Goal: Information Seeking & Learning: Check status

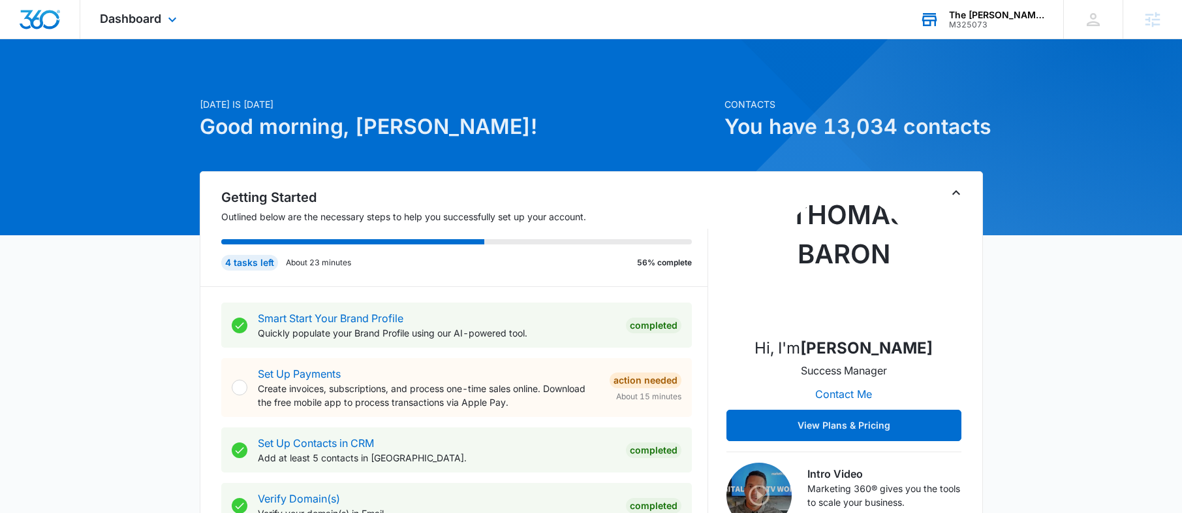
click at [1021, 12] on div "The Andrews Organization" at bounding box center [996, 15] width 95 height 10
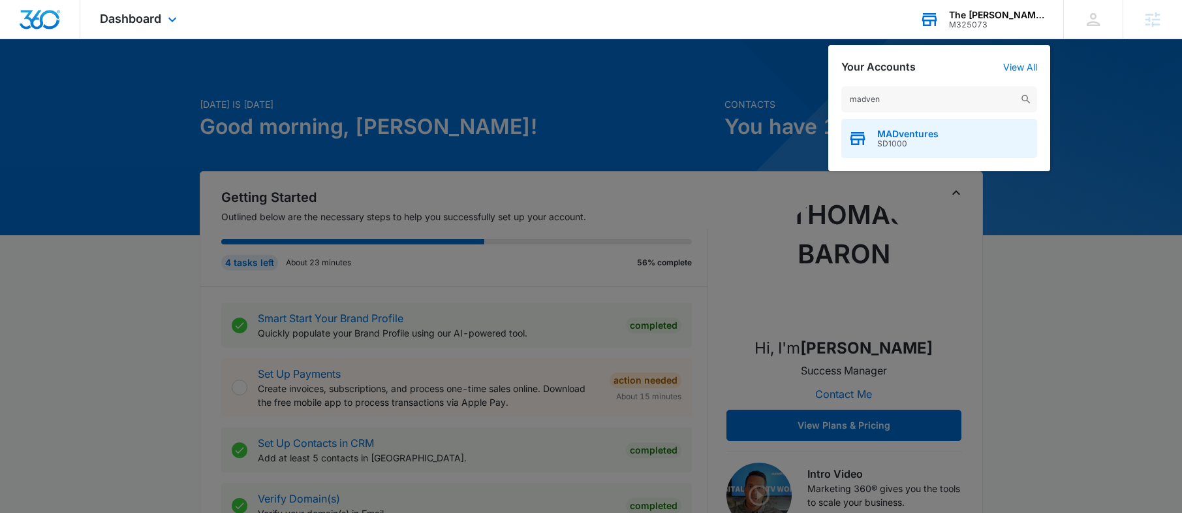
type input "madven"
click at [883, 125] on div "MADventures SD1000" at bounding box center [940, 138] width 196 height 39
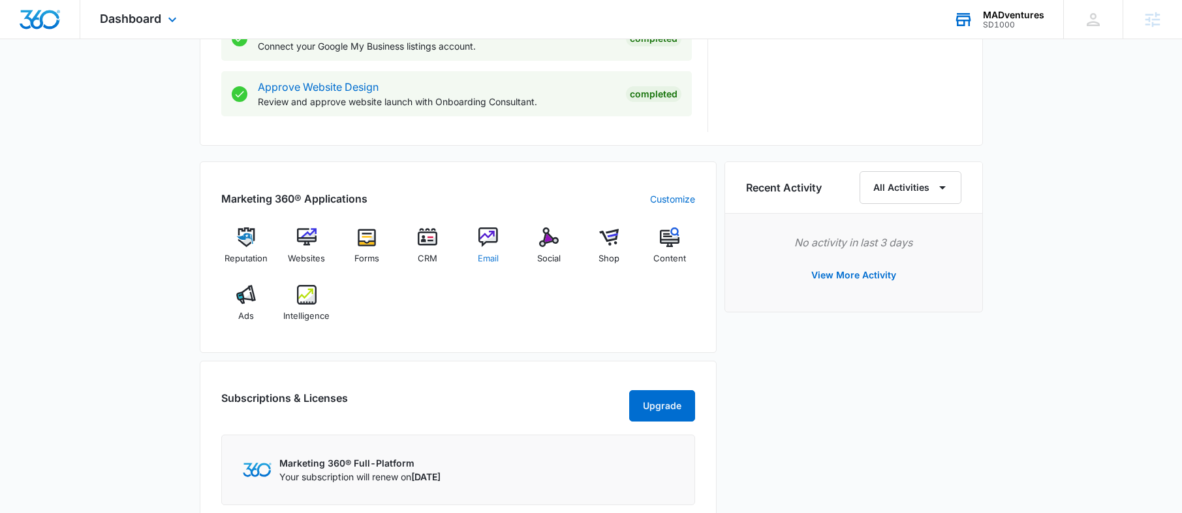
scroll to position [748, 0]
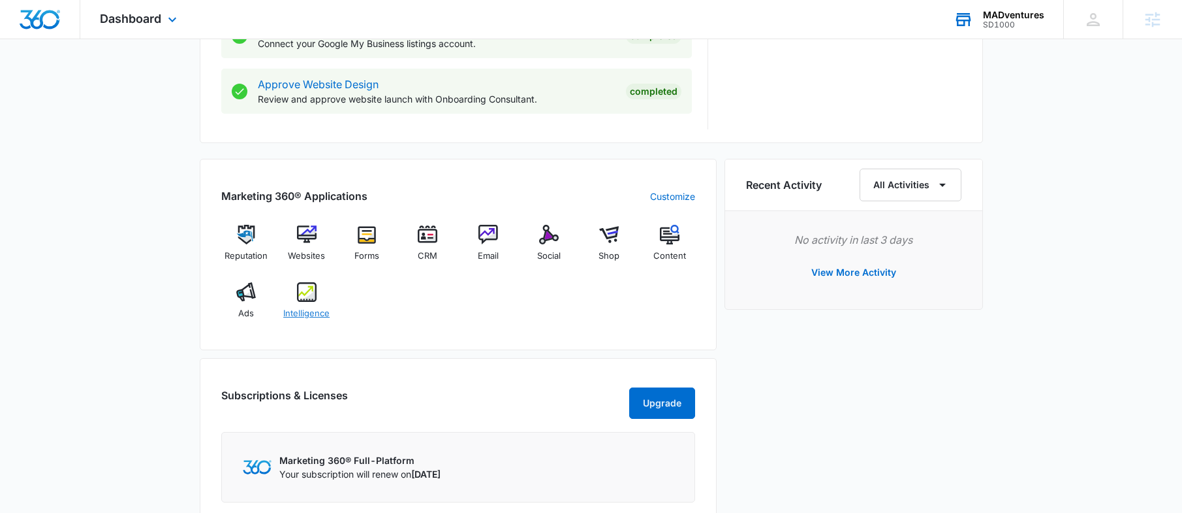
click at [309, 294] on img at bounding box center [307, 292] width 20 height 20
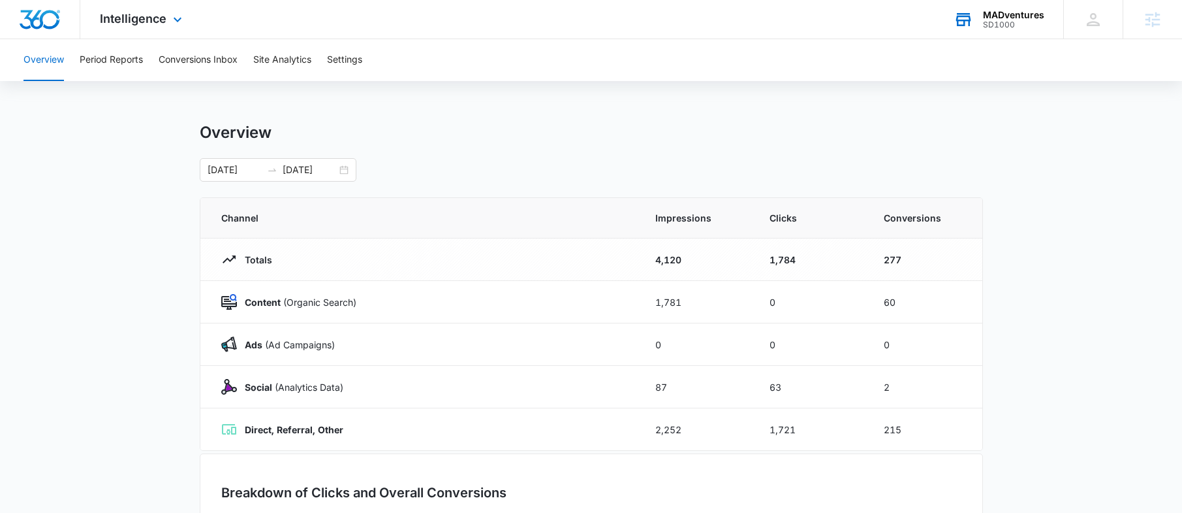
click at [166, 20] on div "Intelligence Apps Reputation Websites Forms CRM Email Social Shop Content Ads I…" at bounding box center [142, 19] width 125 height 39
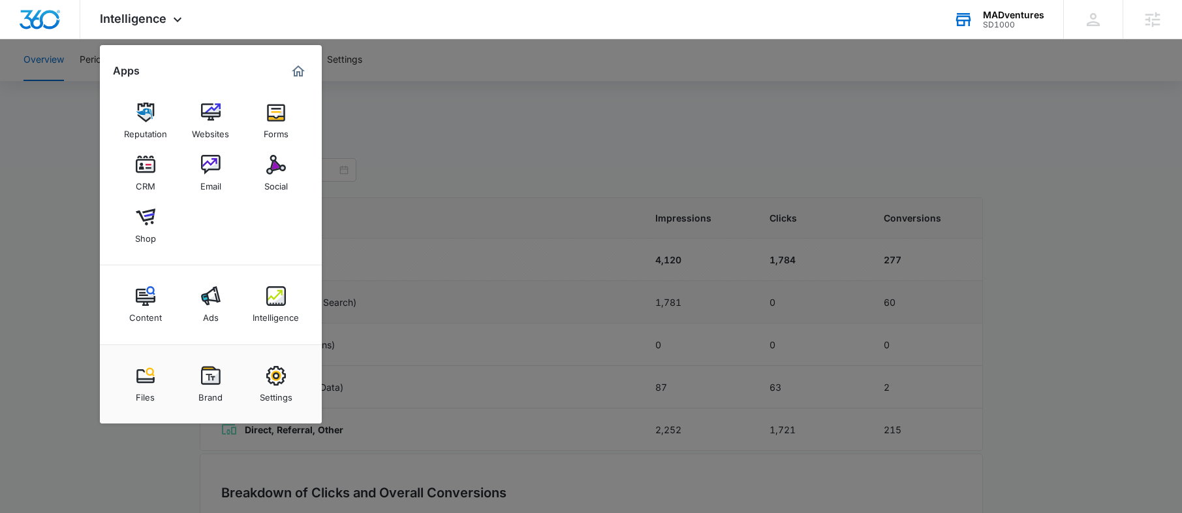
click at [209, 300] on img at bounding box center [211, 296] width 20 height 20
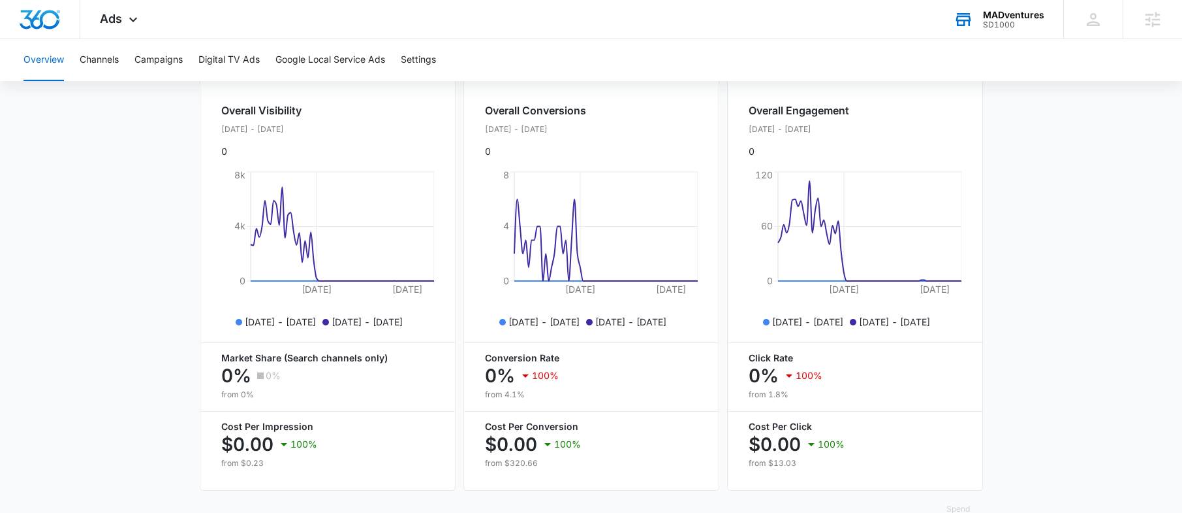
scroll to position [251, 0]
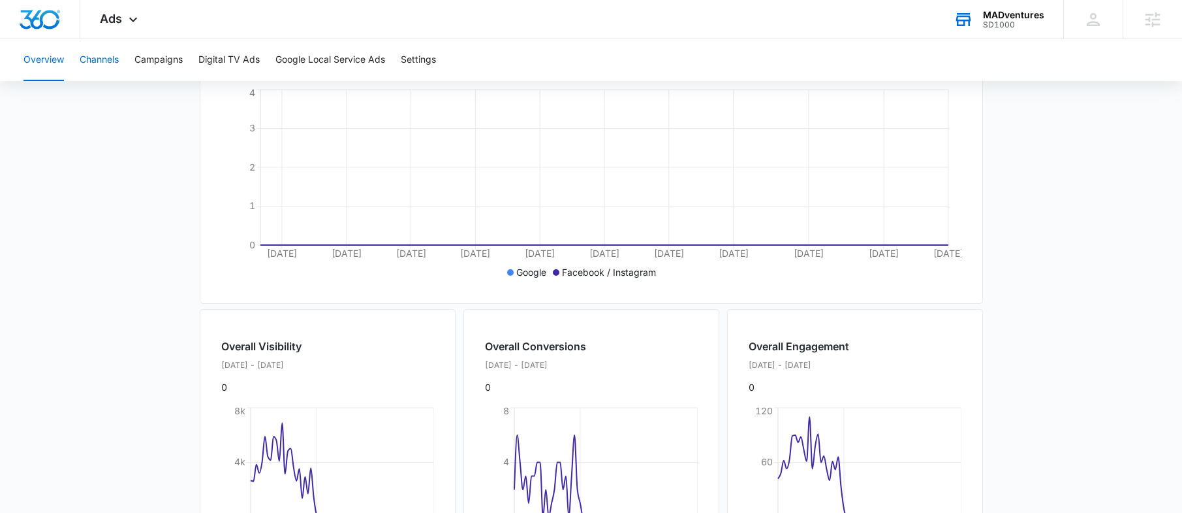
click at [114, 62] on button "Channels" at bounding box center [99, 60] width 39 height 42
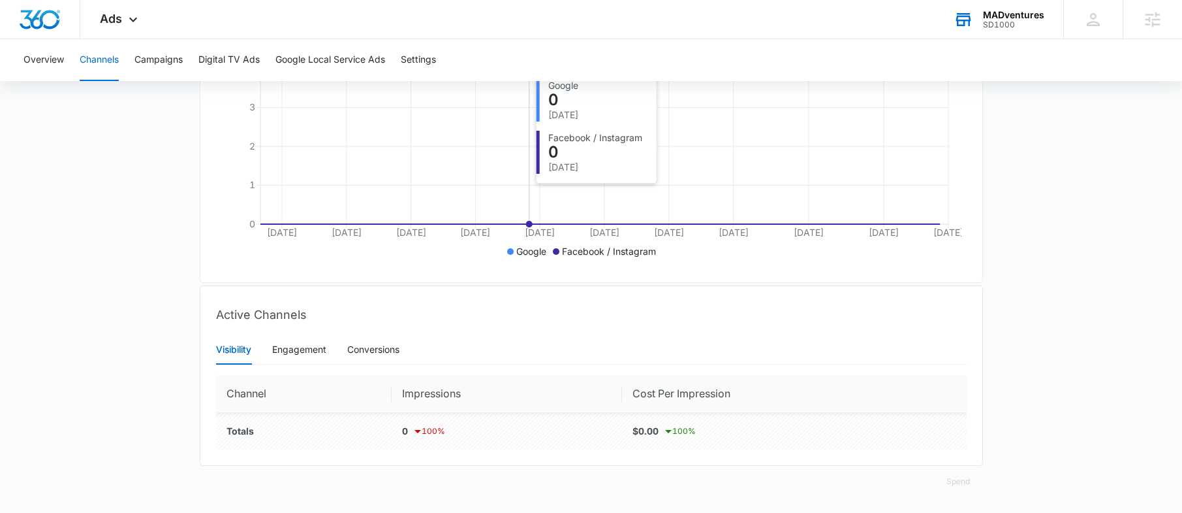
scroll to position [282, 0]
click at [157, 57] on button "Campaigns" at bounding box center [158, 60] width 48 height 42
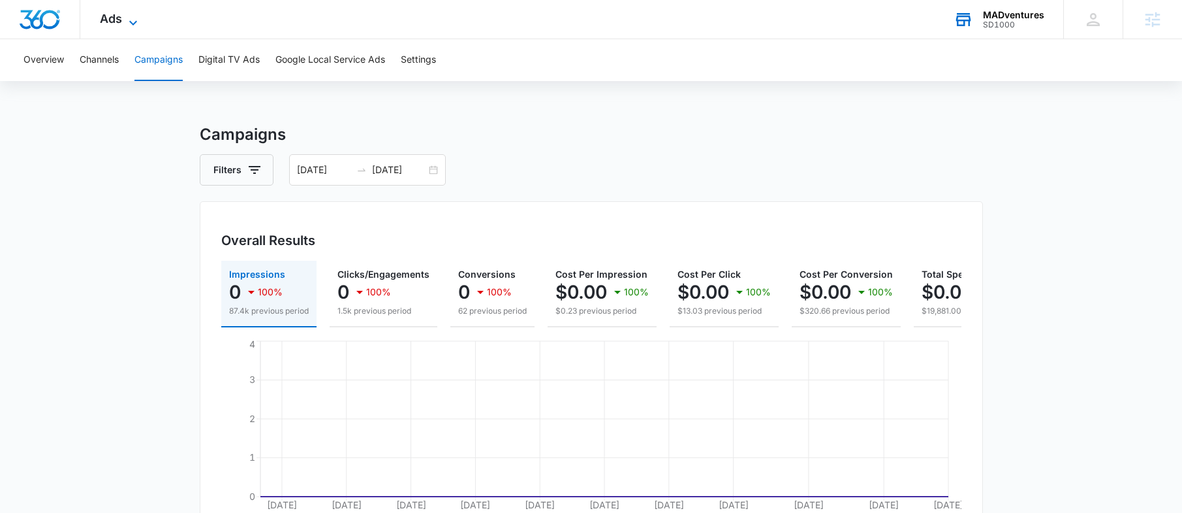
click at [111, 24] on span "Ads" at bounding box center [111, 19] width 22 height 14
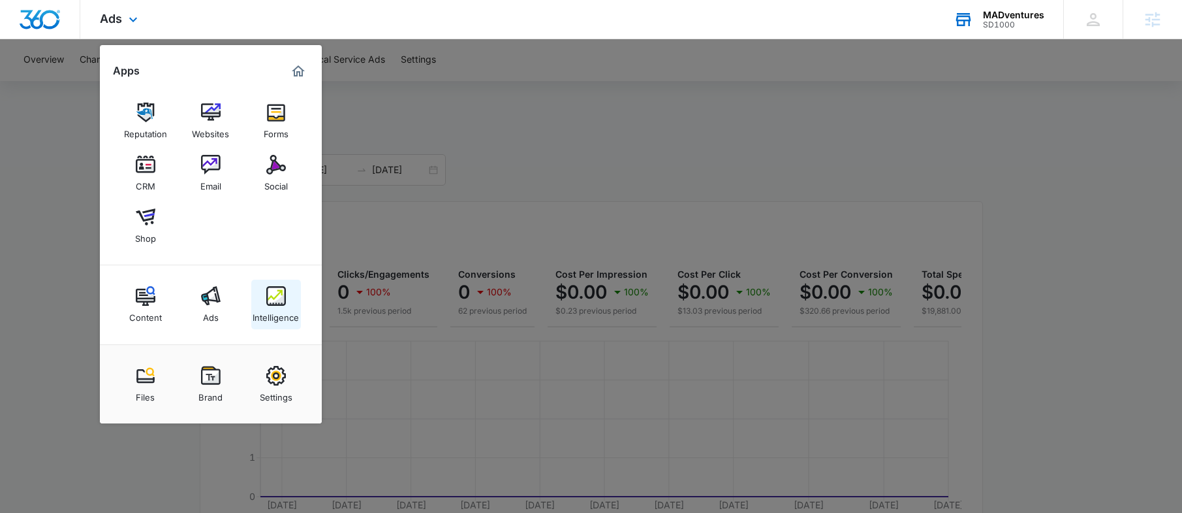
click at [270, 304] on img at bounding box center [276, 296] width 20 height 20
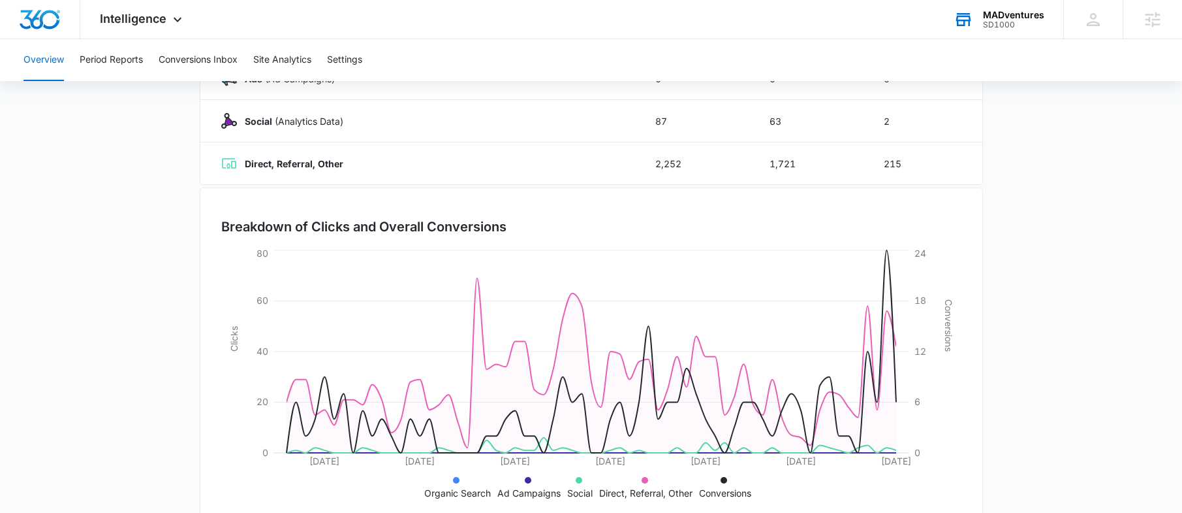
scroll to position [296, 0]
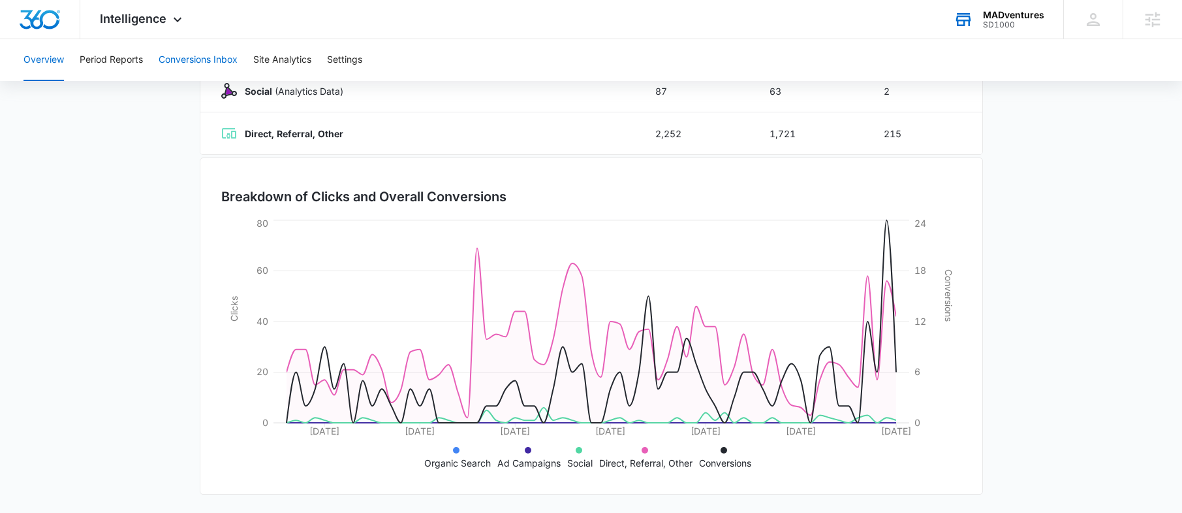
click at [201, 52] on button "Conversions Inbox" at bounding box center [198, 60] width 79 height 42
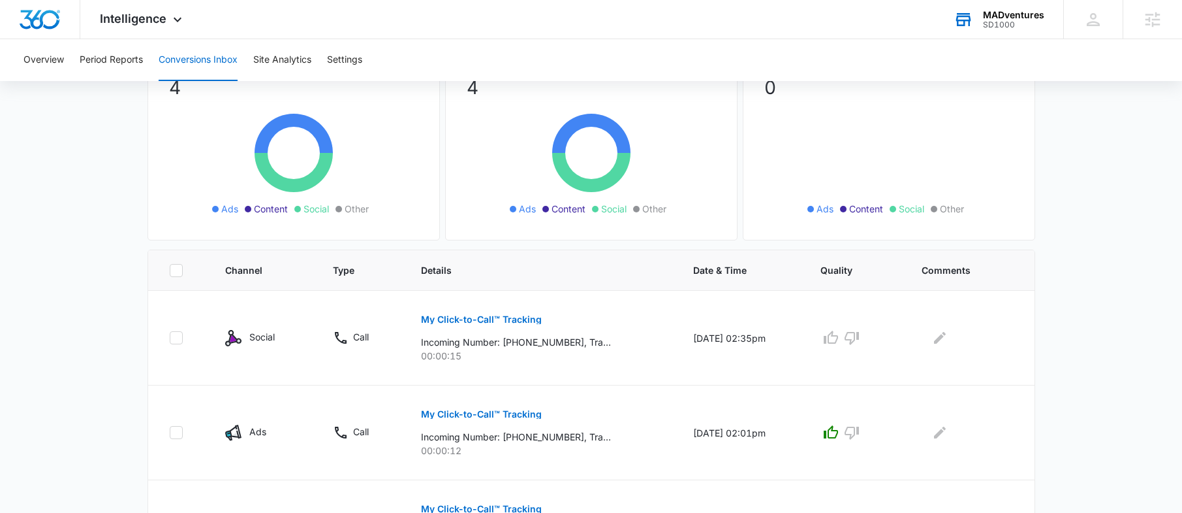
scroll to position [246, 0]
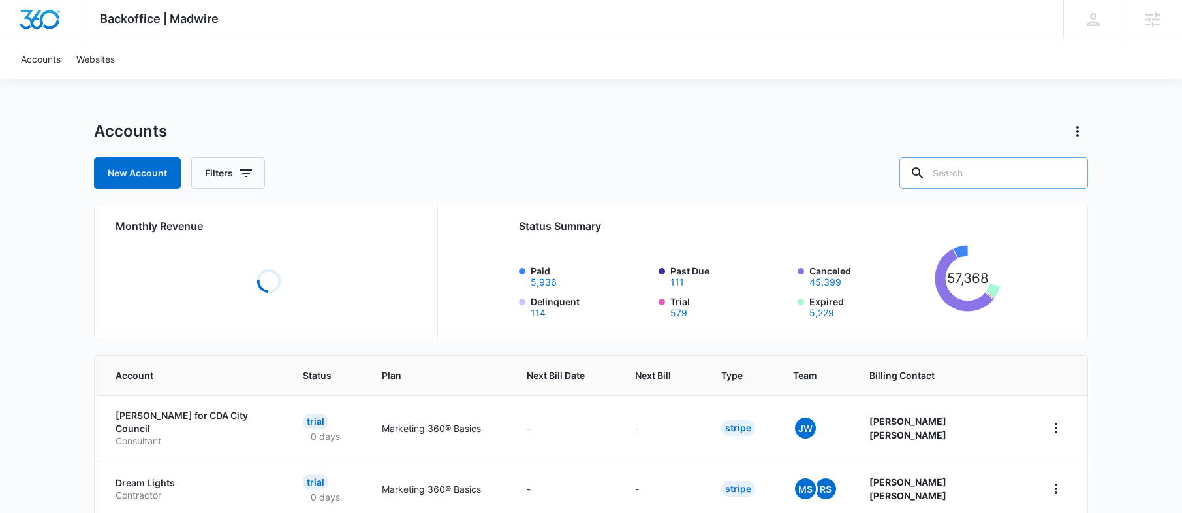
click at [967, 174] on input "text" at bounding box center [994, 172] width 189 height 31
type input "counter"
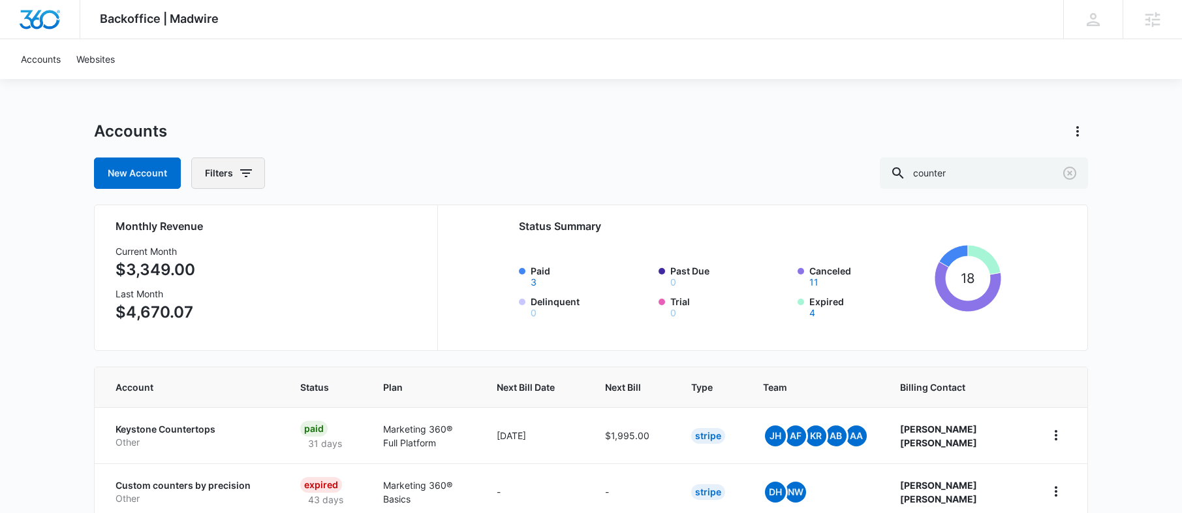
click at [251, 174] on icon "button" at bounding box center [246, 173] width 16 height 16
click at [348, 221] on icon "Show Billing Status filters" at bounding box center [347, 220] width 3 height 7
click at [223, 262] on label "Paid" at bounding box center [283, 264] width 150 height 14
click at [208, 264] on input "Paid" at bounding box center [208, 264] width 1 height 1
checkbox input "true"
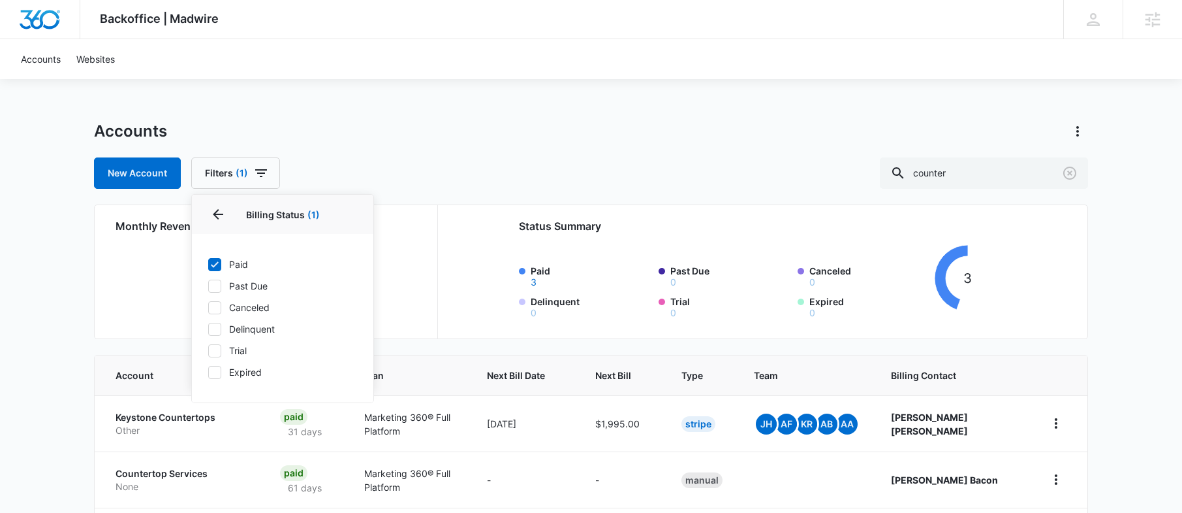
click at [418, 173] on div "New Account Filters (1) Billing Status 1 Billing Status (1) Paid Past Due Cance…" at bounding box center [591, 172] width 994 height 31
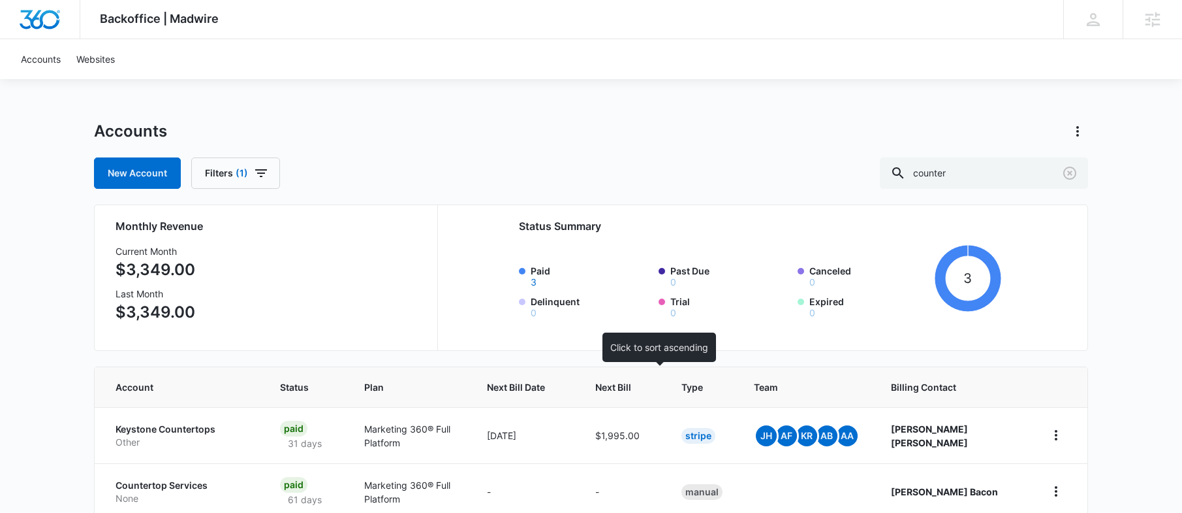
click at [631, 384] on span "Next Bill" at bounding box center [613, 387] width 36 height 14
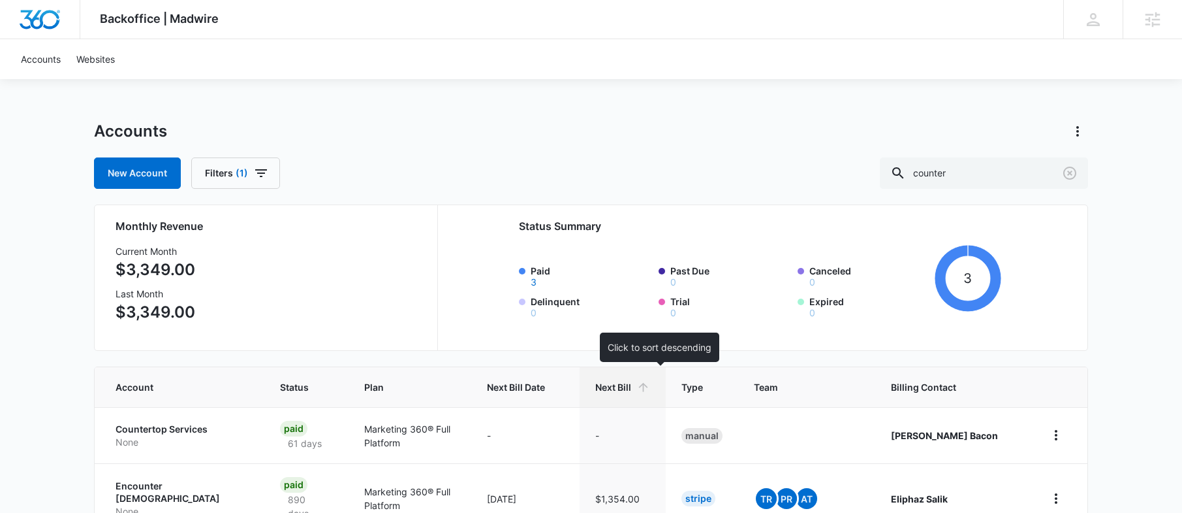
click at [631, 385] on span "Next Bill" at bounding box center [613, 387] width 36 height 14
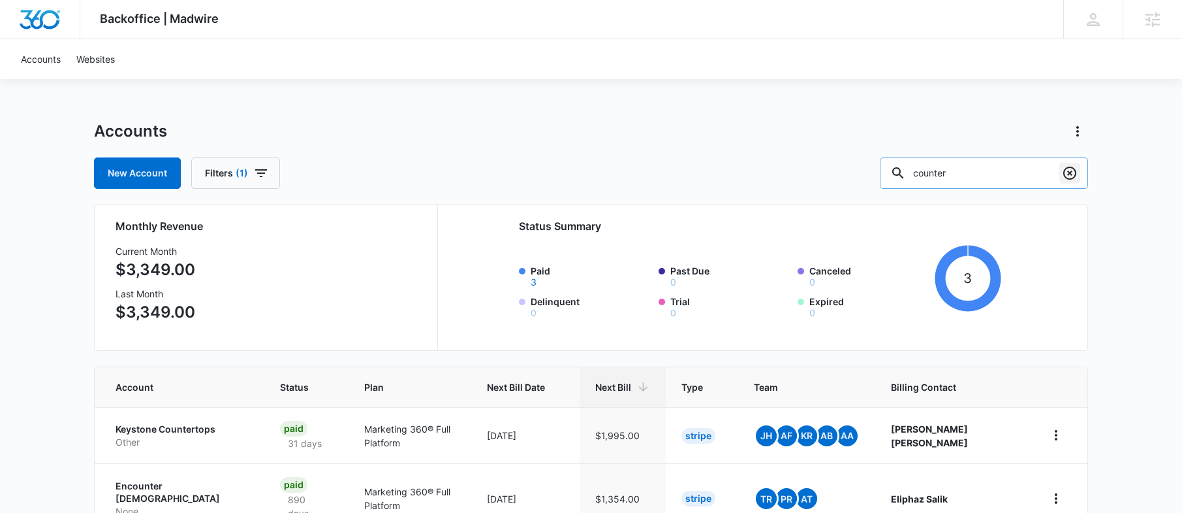
click at [1068, 174] on icon "Clear" at bounding box center [1070, 173] width 16 height 16
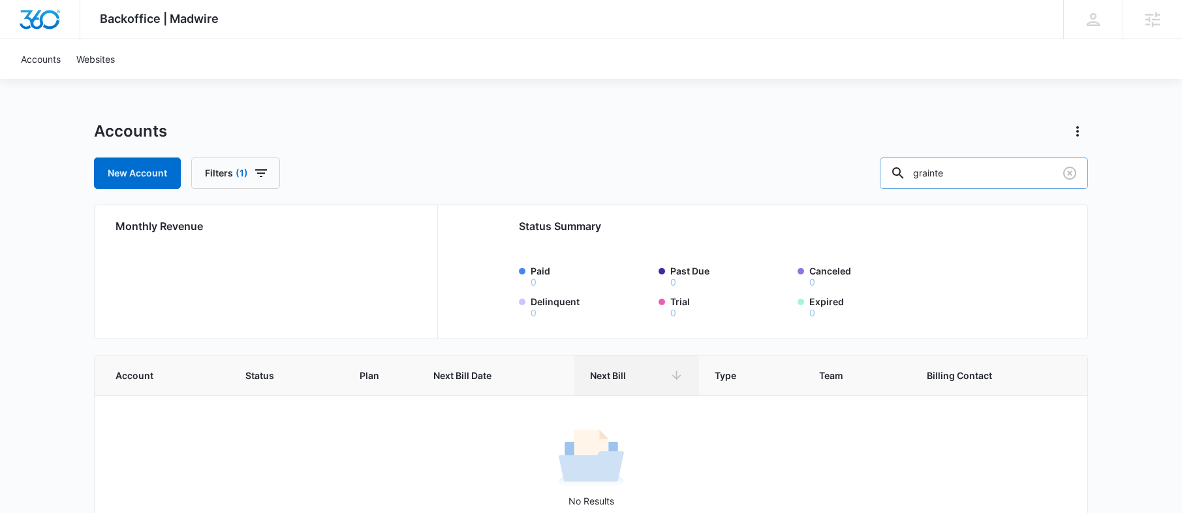
drag, startPoint x: 990, startPoint y: 178, endPoint x: 933, endPoint y: 180, distance: 56.8
click at [933, 180] on div "grainte" at bounding box center [984, 172] width 208 height 31
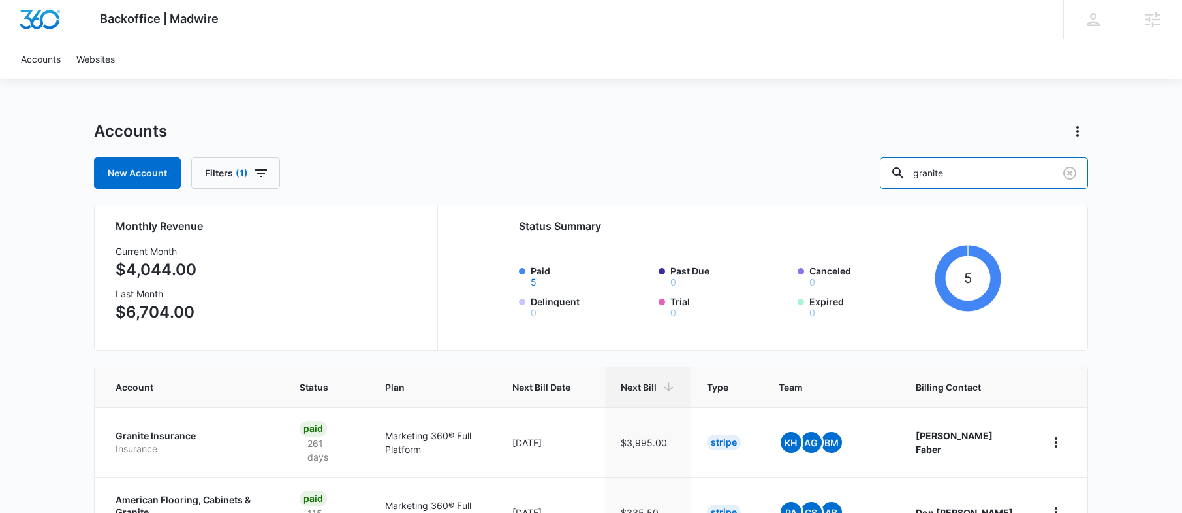
drag, startPoint x: 965, startPoint y: 171, endPoint x: 907, endPoint y: 166, distance: 58.3
click at [904, 168] on div "New Account Filters (1) granite" at bounding box center [591, 172] width 994 height 31
type input "kitchen"
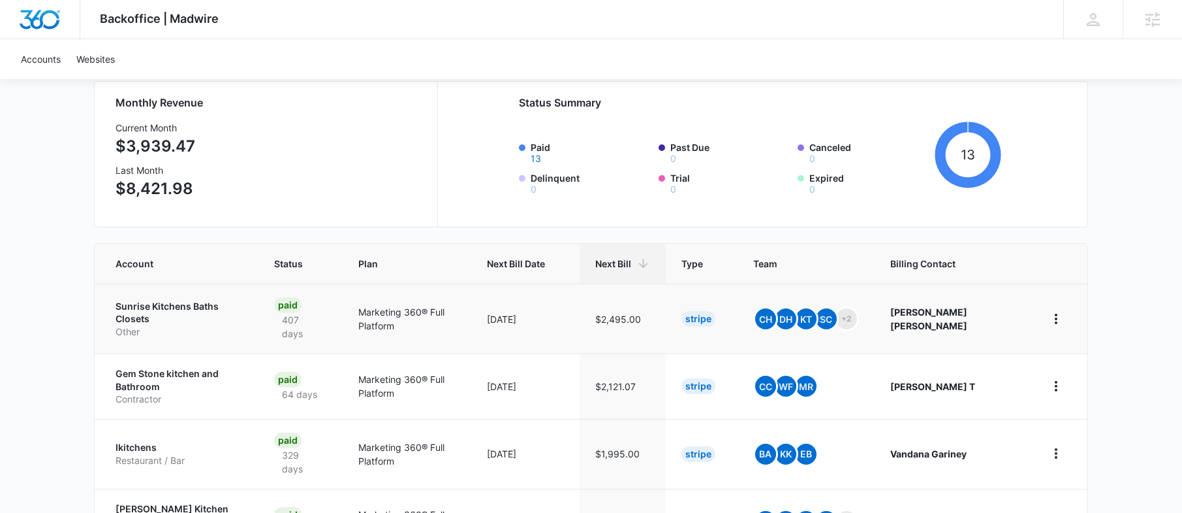
scroll to position [204, 0]
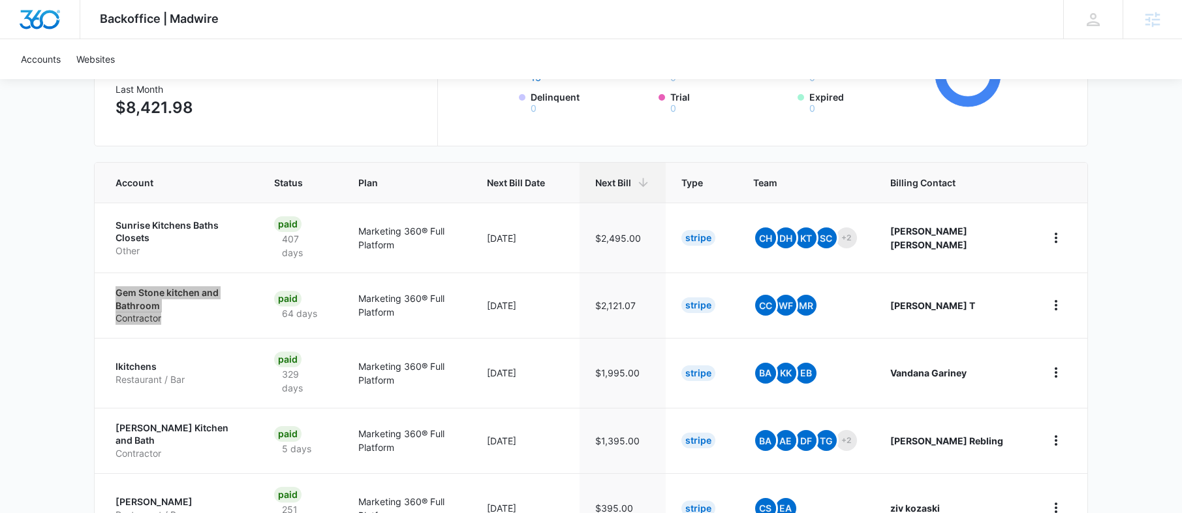
drag, startPoint x: 195, startPoint y: 279, endPoint x: 839, endPoint y: 1, distance: 702.1
click at [0, 0] on div "Backoffice | Madwire Apps Settings AF Adriann Freeman adriann.freeman@marketing…" at bounding box center [591, 375] width 1182 height 1159
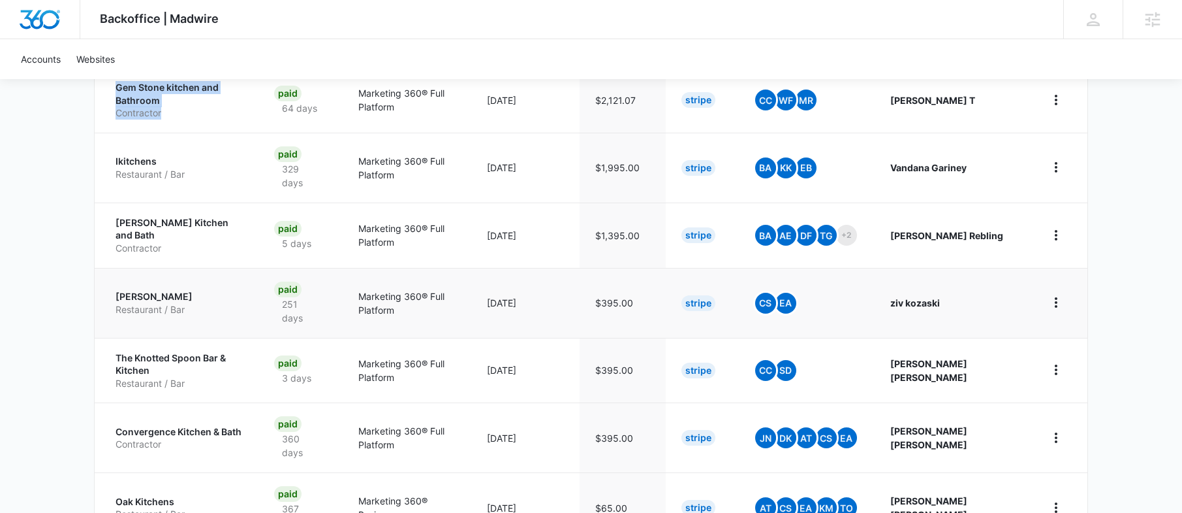
scroll to position [0, 0]
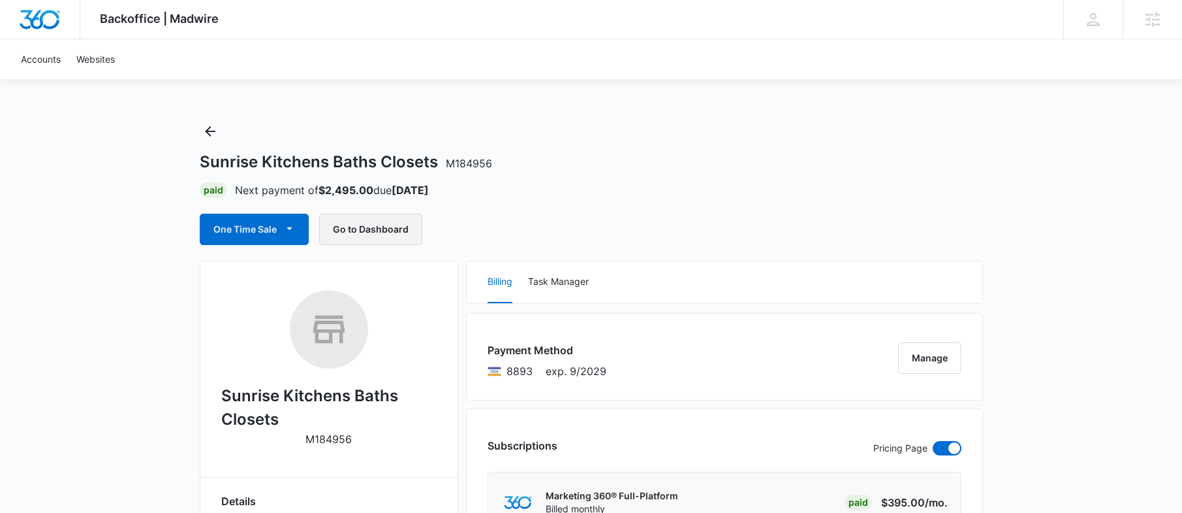
click at [365, 224] on button "Go to Dashboard" at bounding box center [370, 228] width 103 height 31
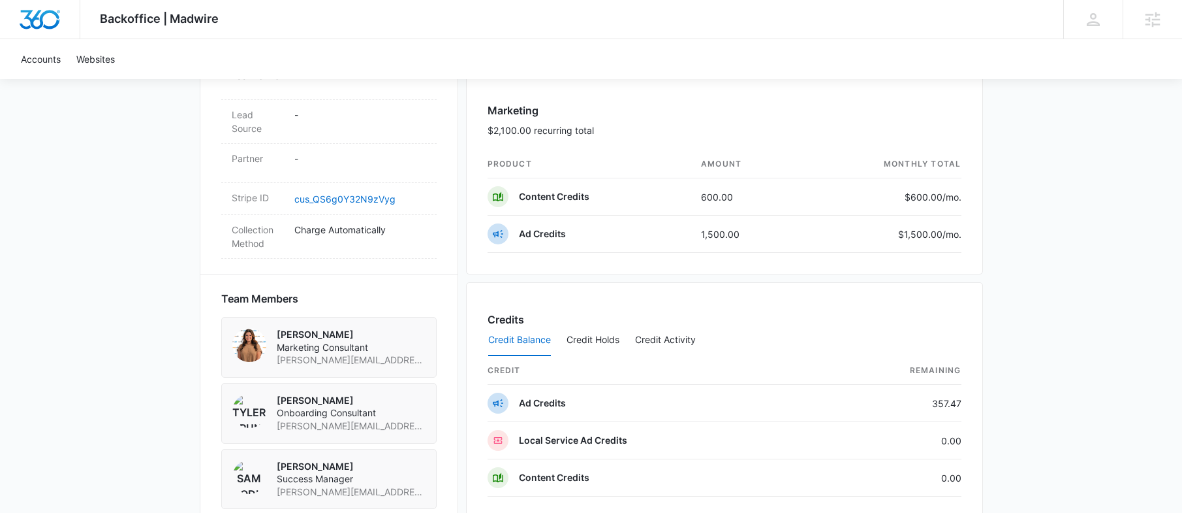
scroll to position [960, 0]
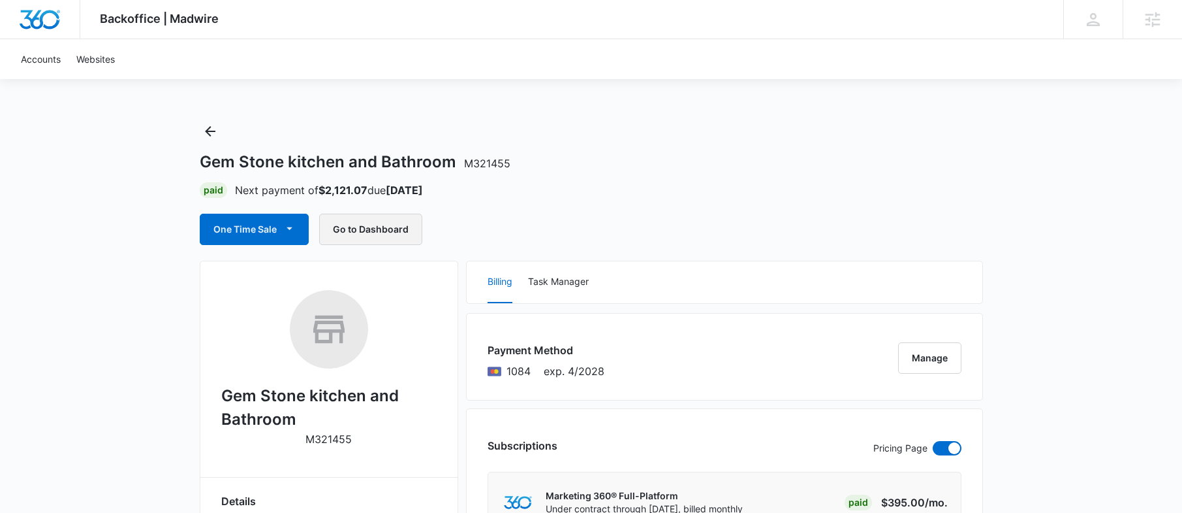
click at [398, 234] on button "Go to Dashboard" at bounding box center [370, 228] width 103 height 31
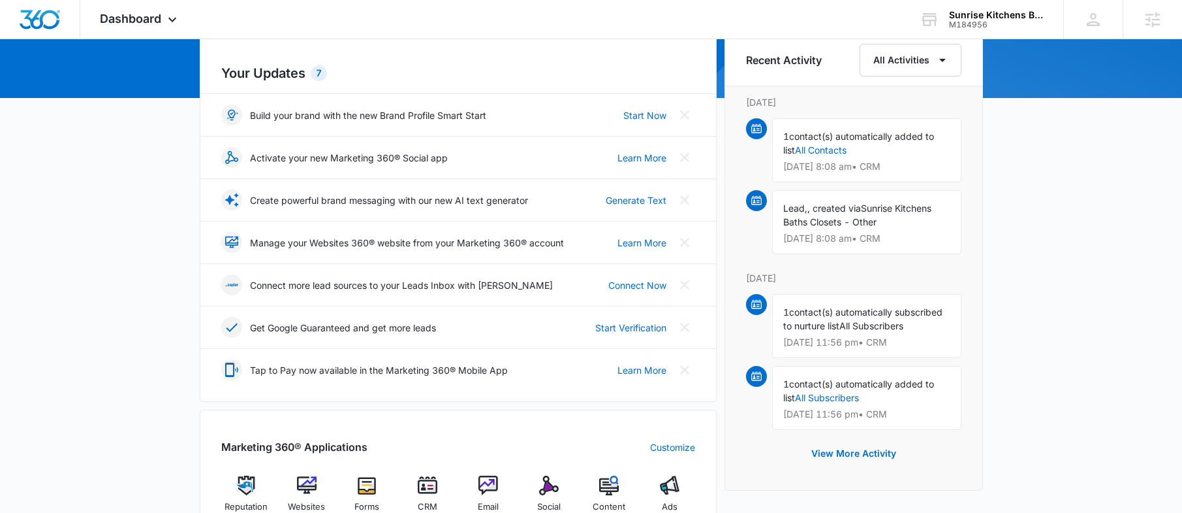
scroll to position [370, 0]
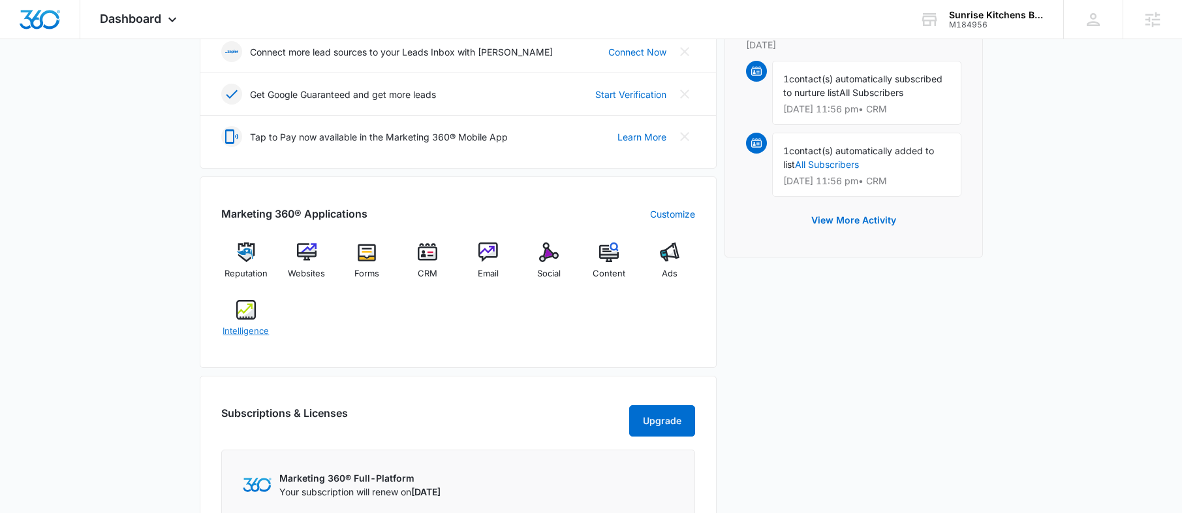
click at [257, 308] on div "Intelligence" at bounding box center [246, 323] width 50 height 47
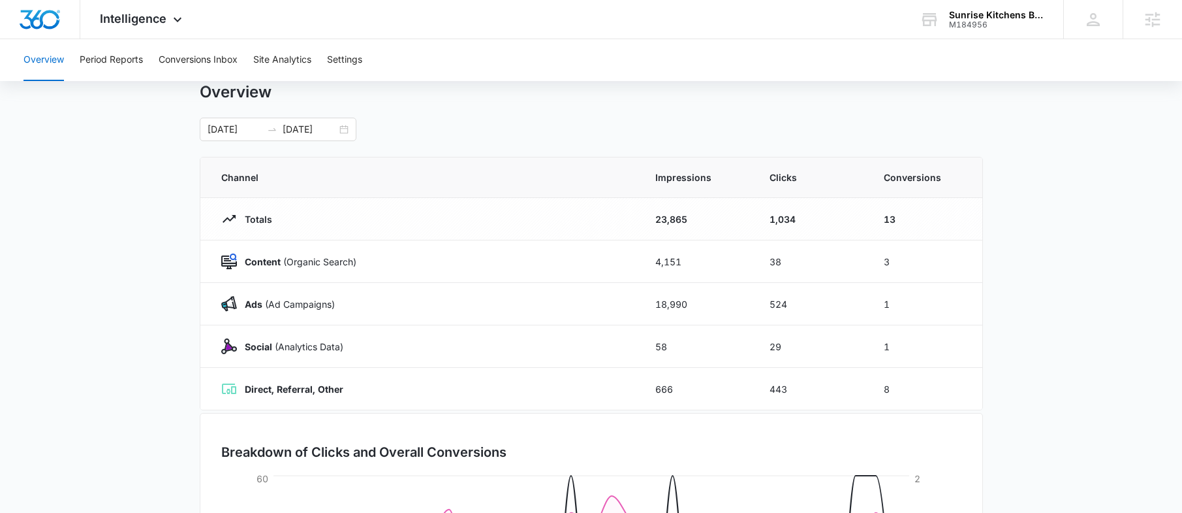
scroll to position [36, 0]
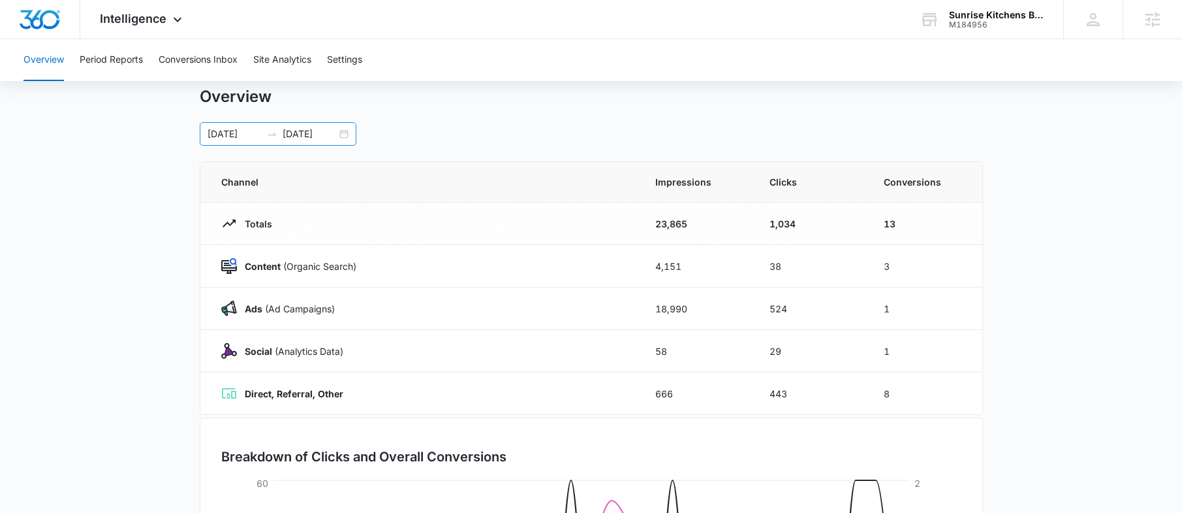
click at [344, 136] on div "09/08/2025 10/08/2025" at bounding box center [278, 134] width 157 height 24
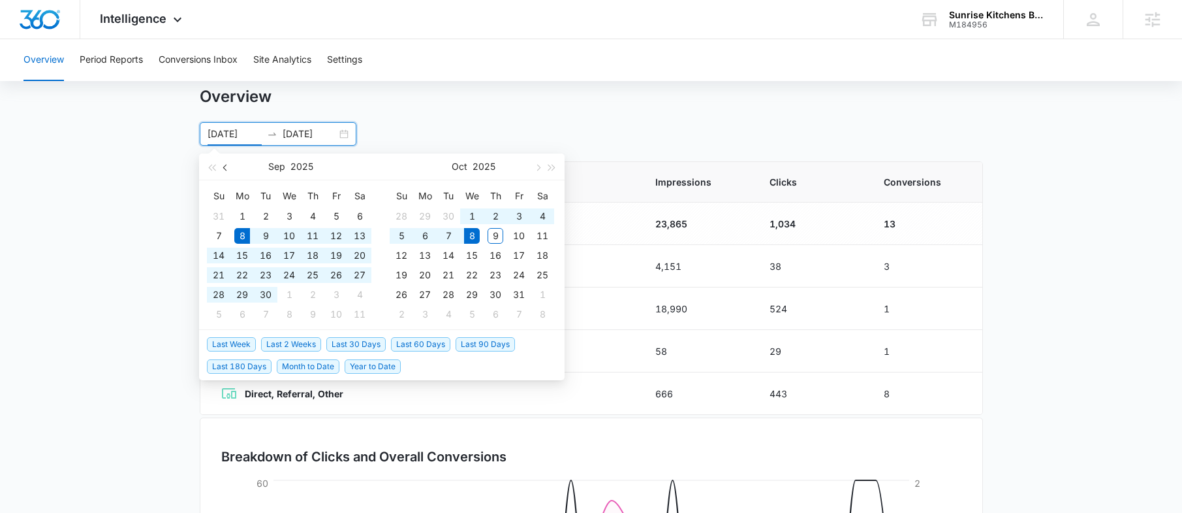
click at [224, 168] on span "button" at bounding box center [226, 167] width 7 height 7
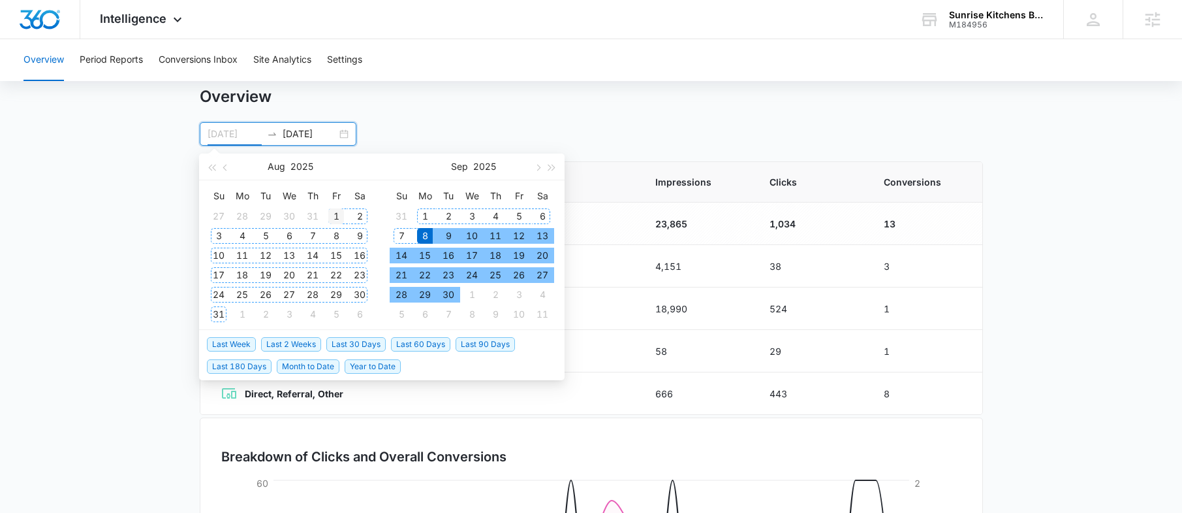
type input "08/01/2025"
click at [336, 217] on div "1" at bounding box center [336, 216] width 16 height 16
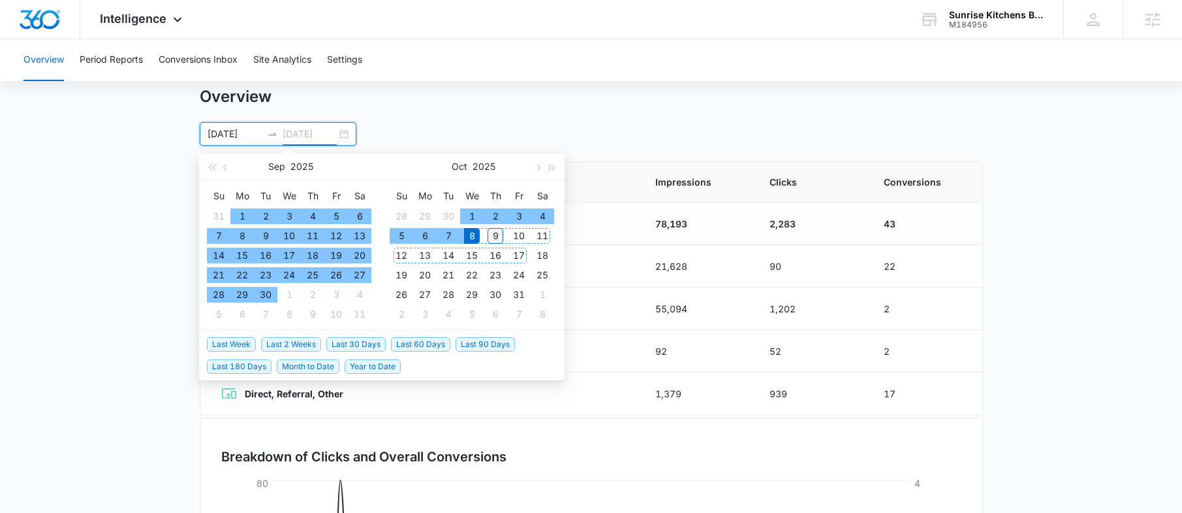
type input "10/09/2025"
click at [501, 234] on div "9" at bounding box center [496, 236] width 16 height 16
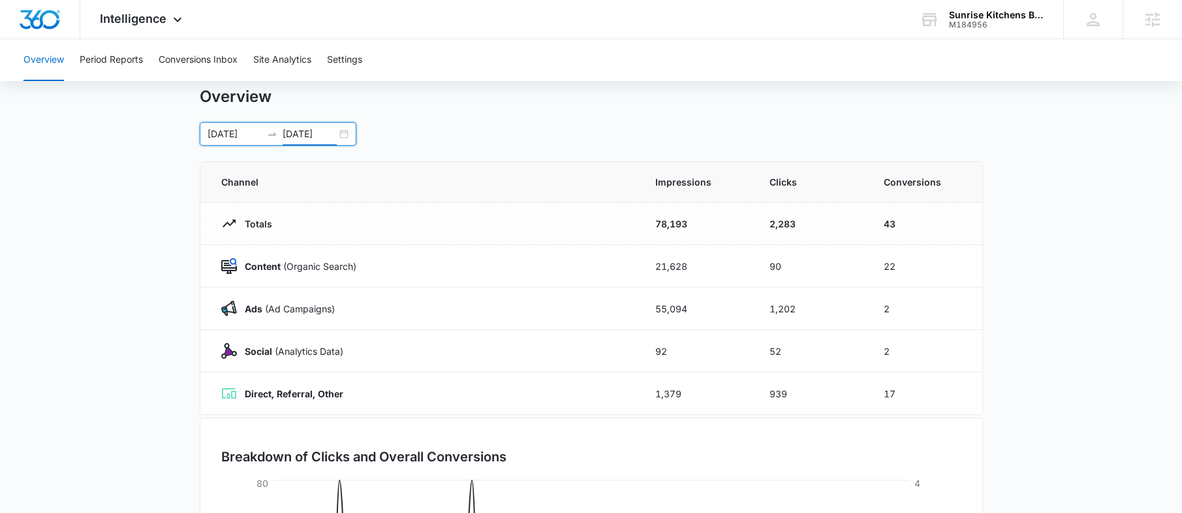
click at [346, 133] on div "08/01/2025 10/09/2025" at bounding box center [278, 134] width 157 height 24
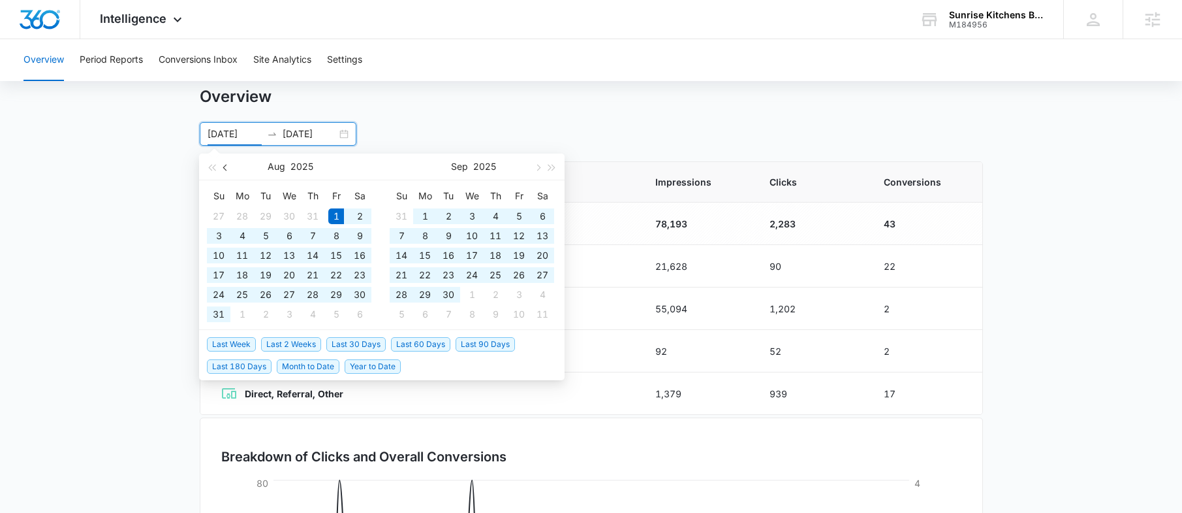
click at [224, 172] on button "button" at bounding box center [226, 166] width 14 height 26
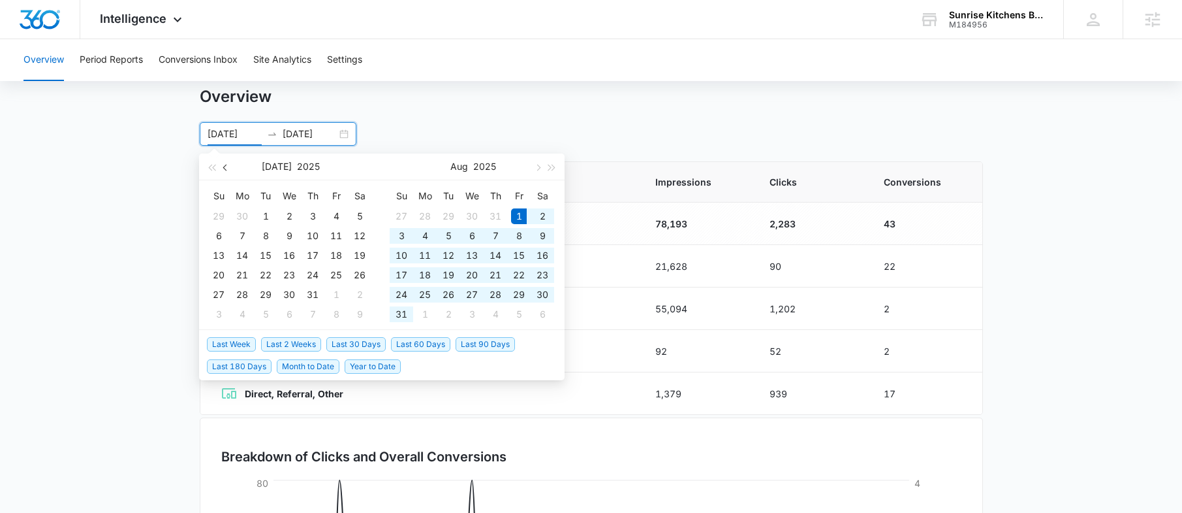
click at [224, 171] on button "button" at bounding box center [226, 166] width 14 height 26
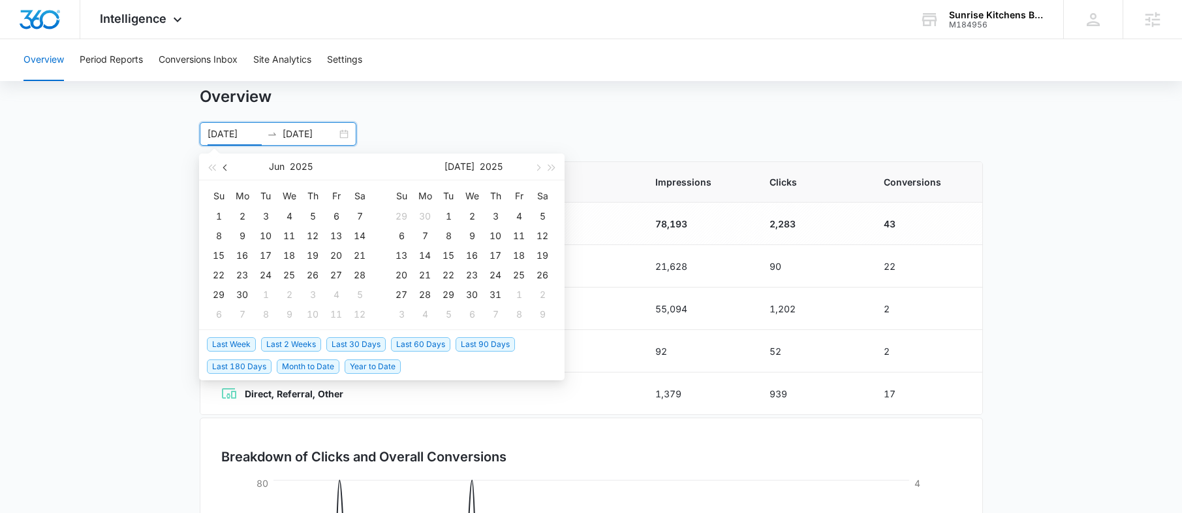
click at [224, 171] on button "button" at bounding box center [226, 166] width 14 height 26
type input "04/01/2025"
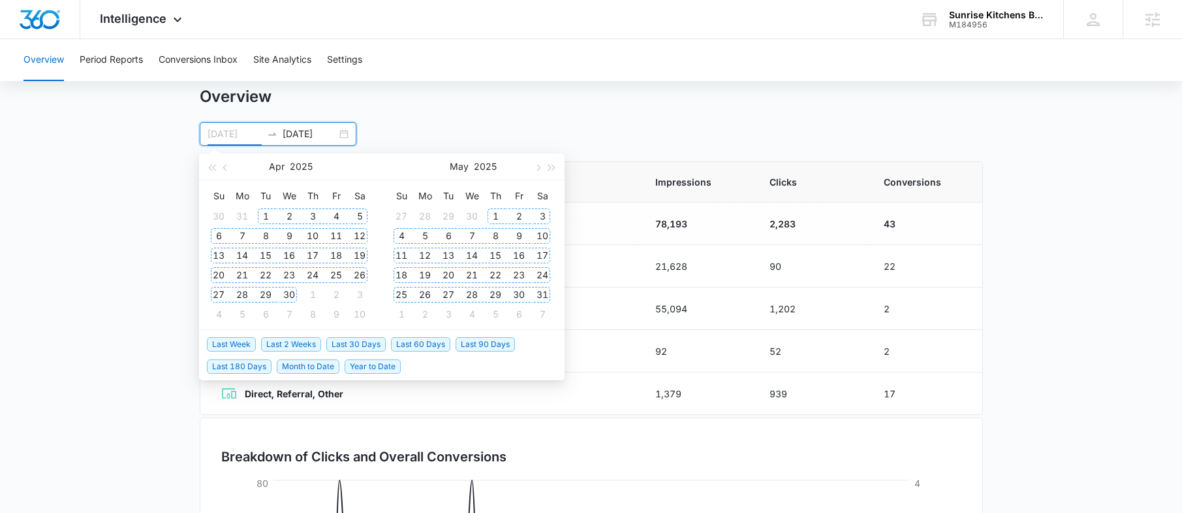
click at [268, 215] on div "1" at bounding box center [266, 216] width 16 height 16
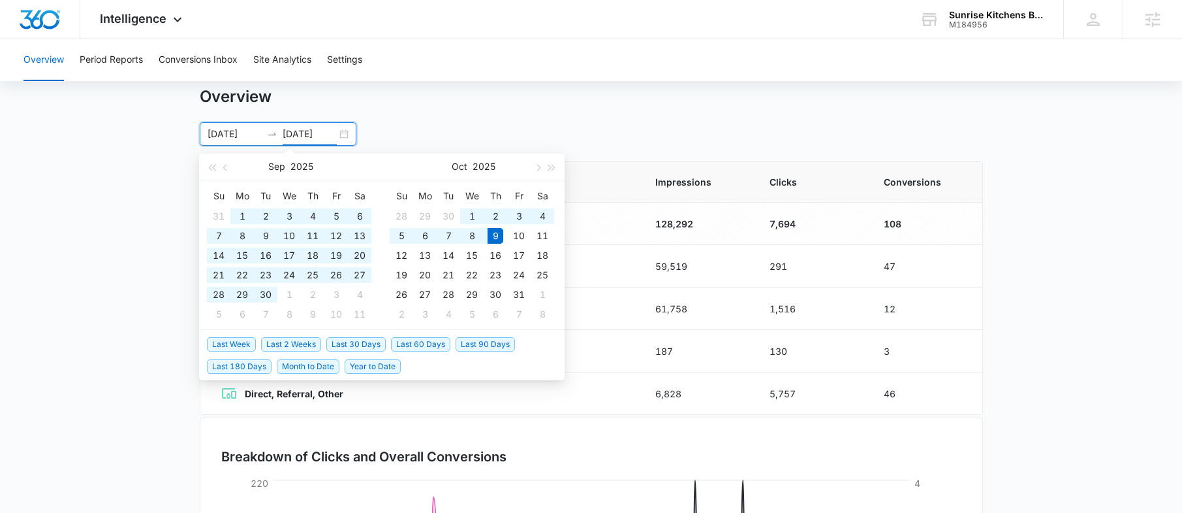
type input "10/09/2025"
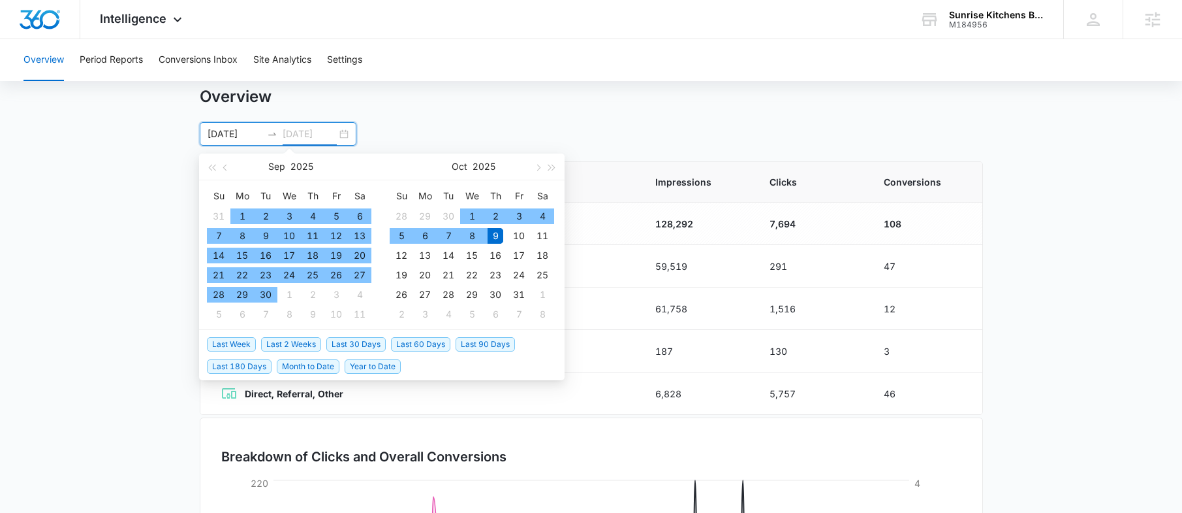
click at [497, 233] on div "9" at bounding box center [496, 236] width 16 height 16
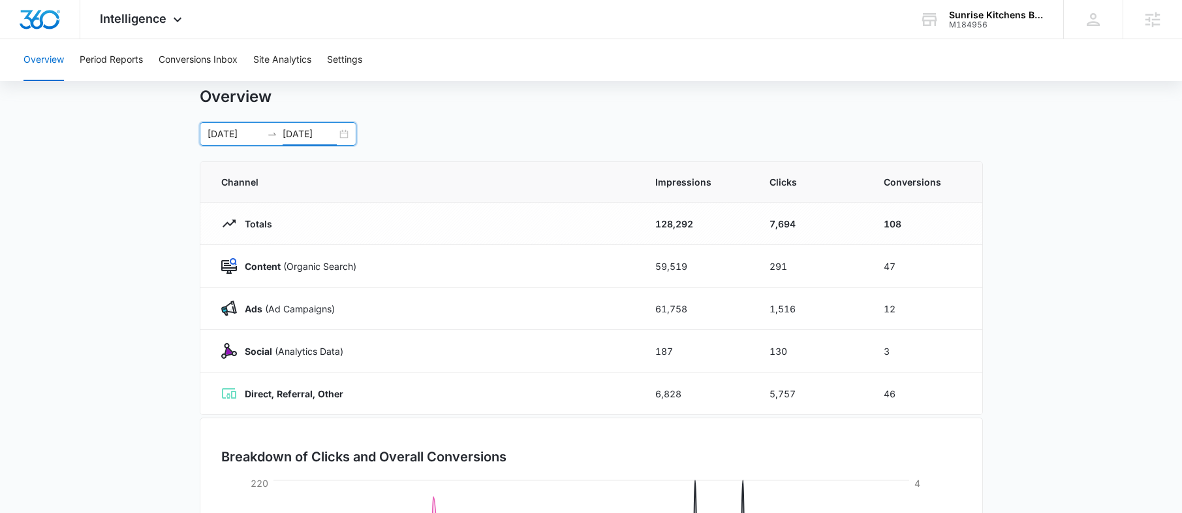
click at [343, 135] on div "04/01/2025 10/09/2025" at bounding box center [278, 134] width 157 height 24
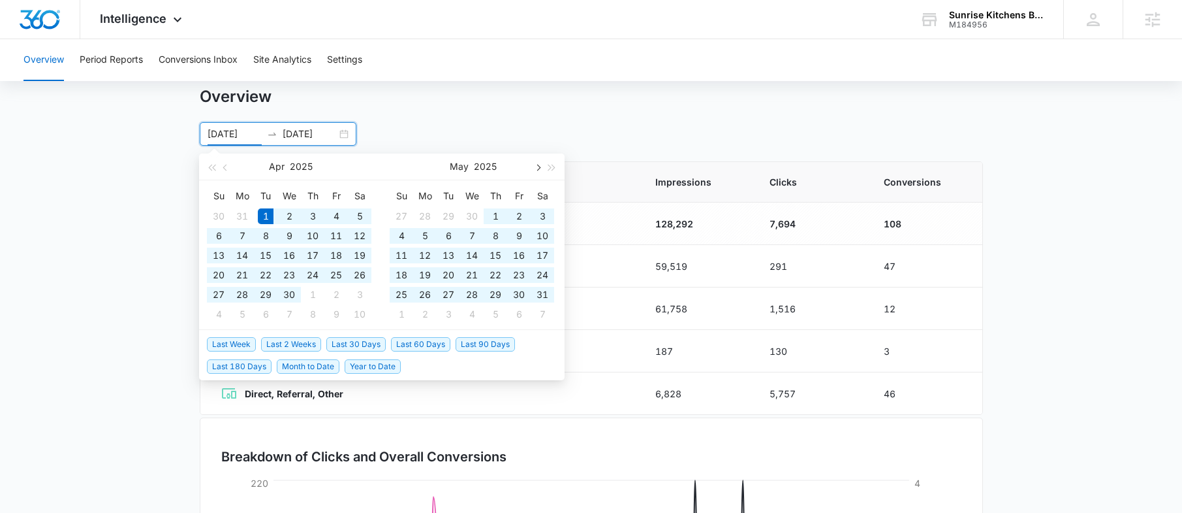
click at [540, 166] on span "button" at bounding box center [537, 167] width 7 height 7
click at [539, 166] on span "button" at bounding box center [537, 167] width 7 height 7
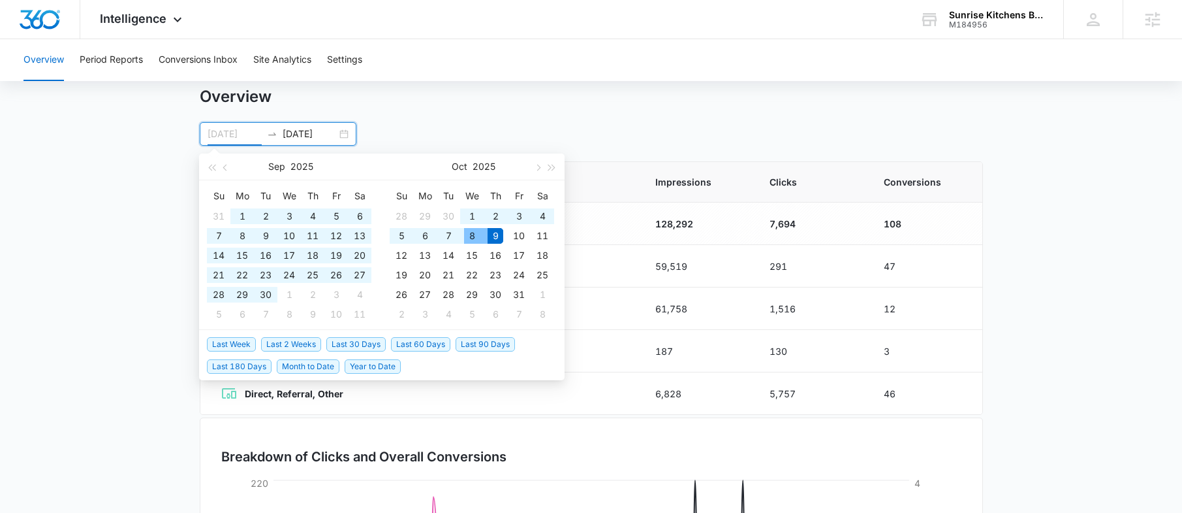
type input "10/09/2025"
click at [492, 230] on div "9" at bounding box center [496, 236] width 16 height 16
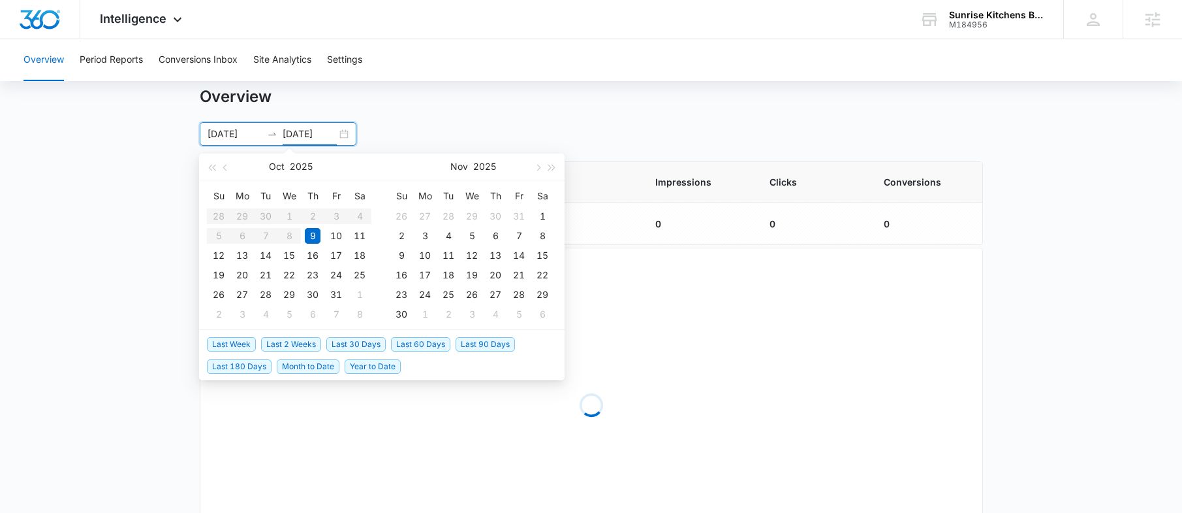
type input "10/09/2025"
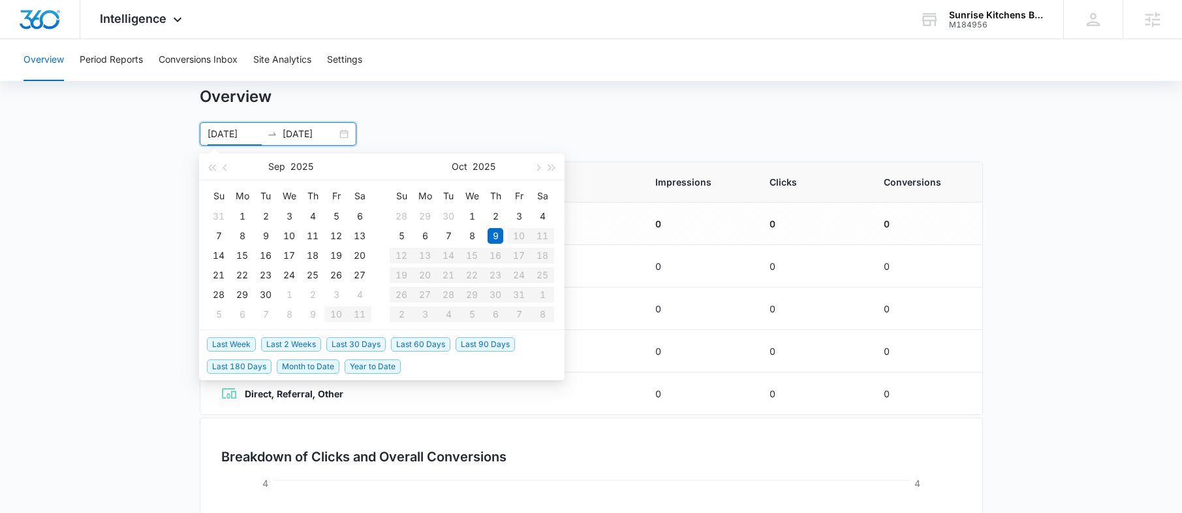
click at [253, 137] on input "10/09/2025" at bounding box center [235, 134] width 54 height 14
click at [224, 168] on span "button" at bounding box center [226, 167] width 7 height 7
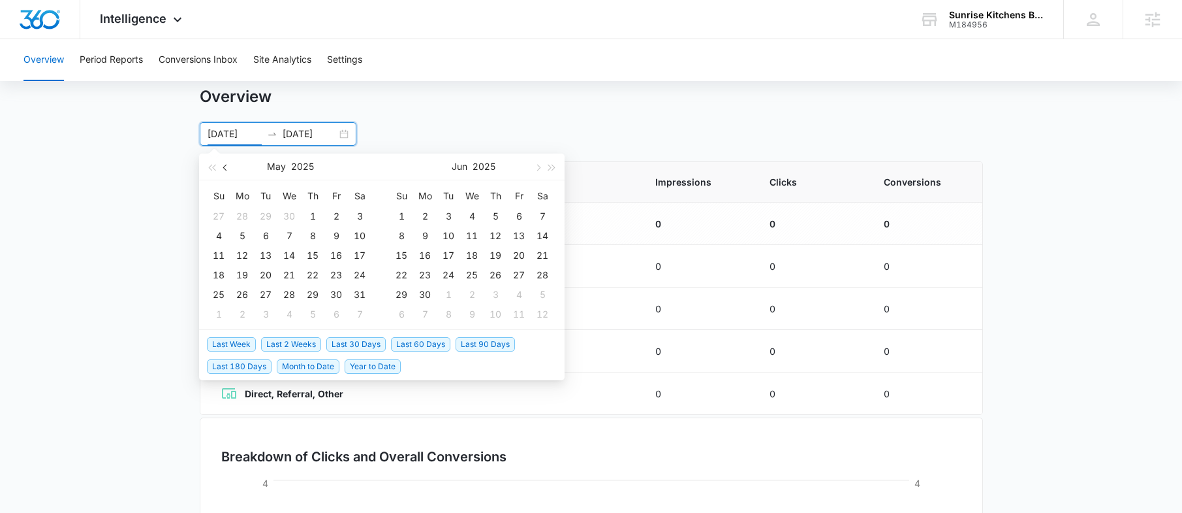
click at [224, 168] on span "button" at bounding box center [226, 167] width 7 height 7
type input "04/01/2025"
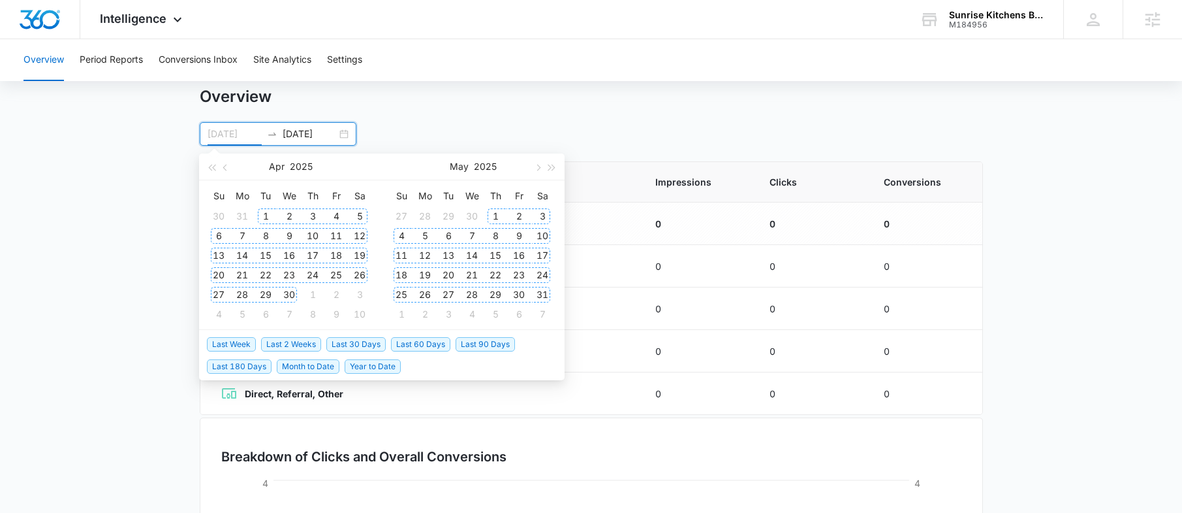
click at [266, 214] on div "1" at bounding box center [266, 216] width 16 height 16
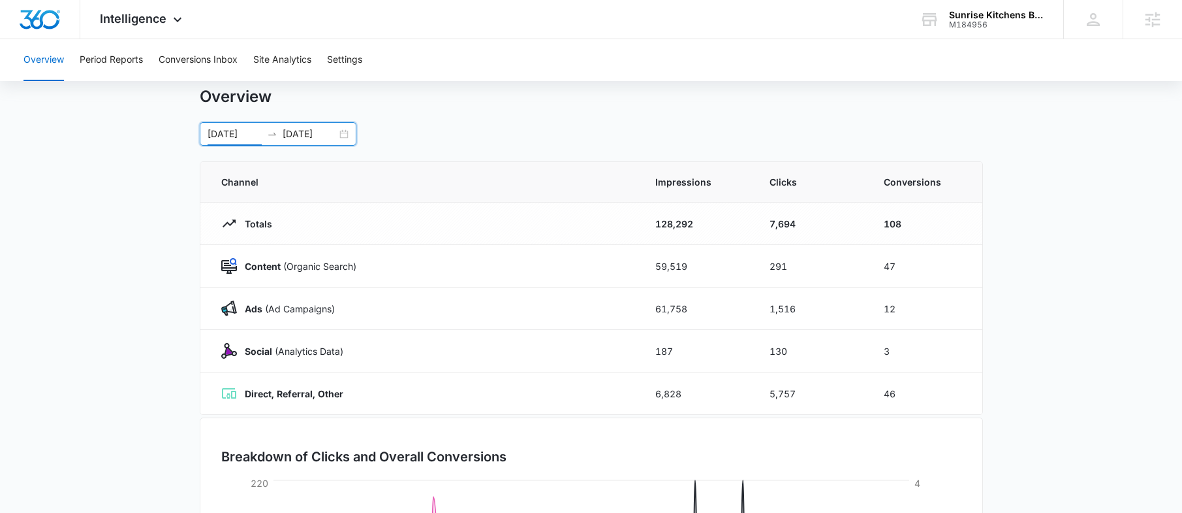
click at [1063, 218] on main "Overview 04/01/2025 10/09/2025 Apr 2025 Su Mo Tu We Th Fr Sa 30 31 1 2 3 4 5 6 …" at bounding box center [591, 430] width 1182 height 686
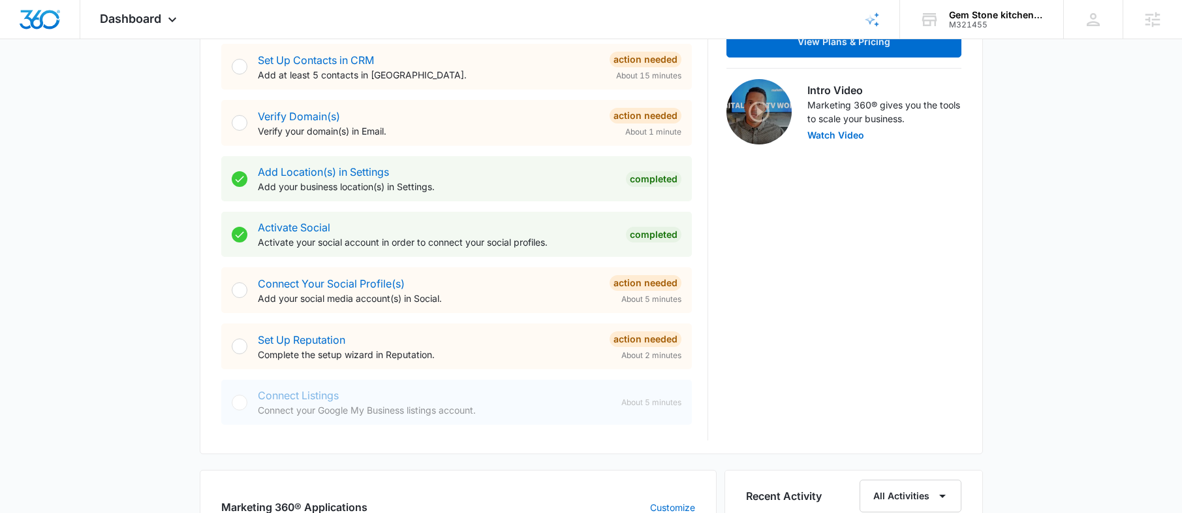
scroll to position [526, 0]
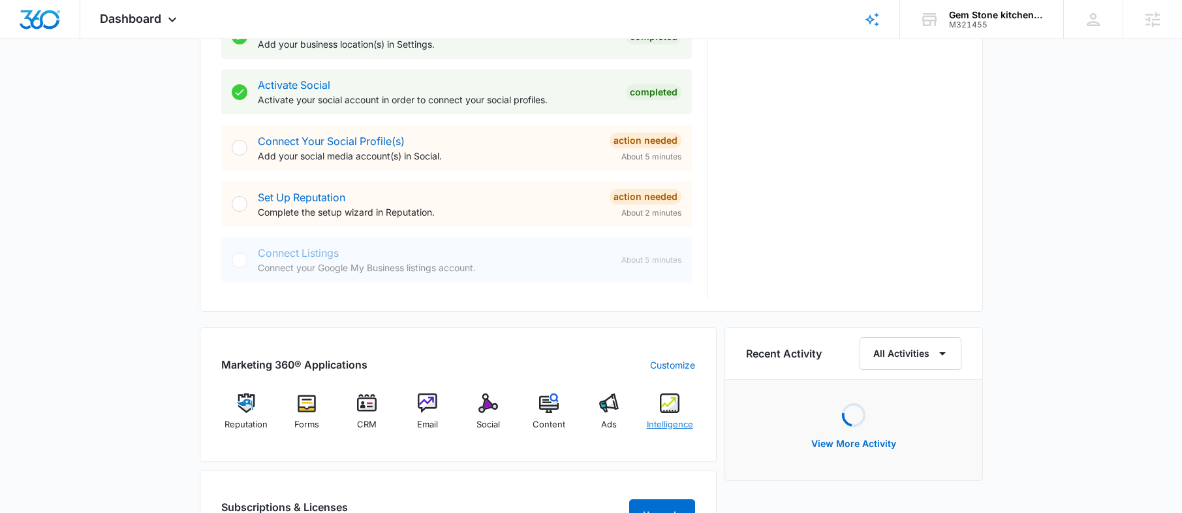
click at [668, 408] on img at bounding box center [670, 403] width 20 height 20
